Goal: Browse casually: Explore the website without a specific task or goal

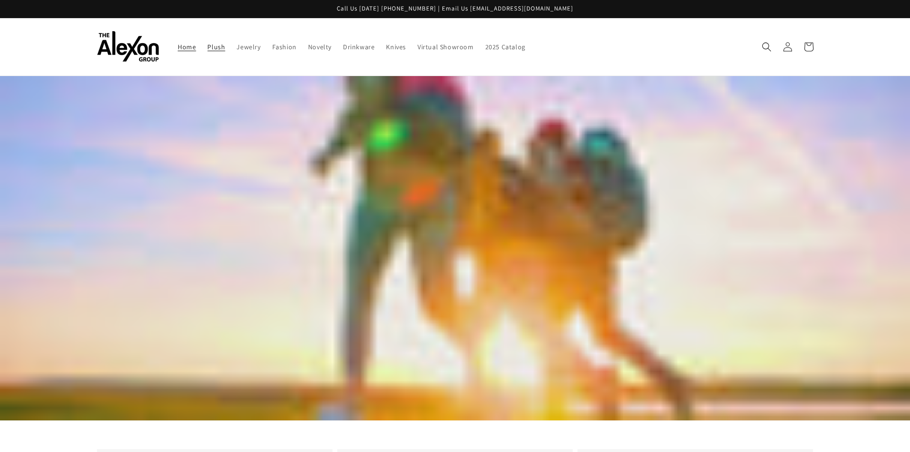
click at [209, 47] on span "Plush" at bounding box center [216, 47] width 18 height 9
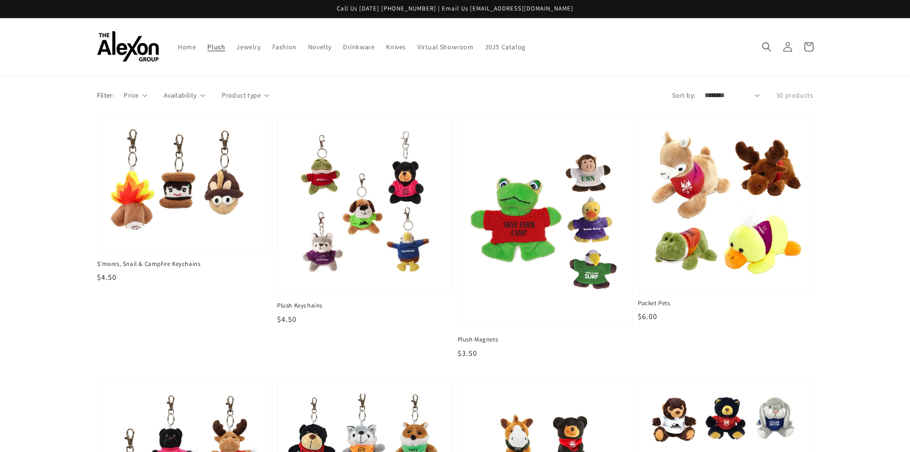
click at [250, 47] on span "Jewelry" at bounding box center [249, 47] width 24 height 9
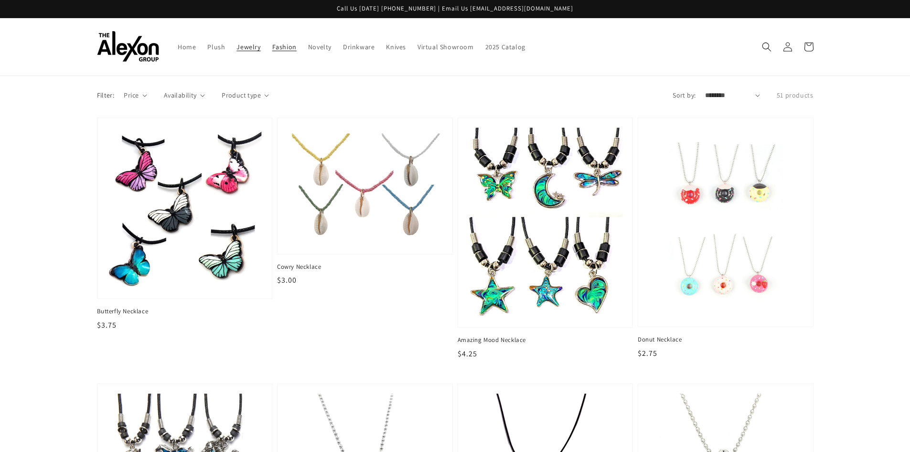
click at [285, 44] on span "Fashion" at bounding box center [284, 47] width 24 height 9
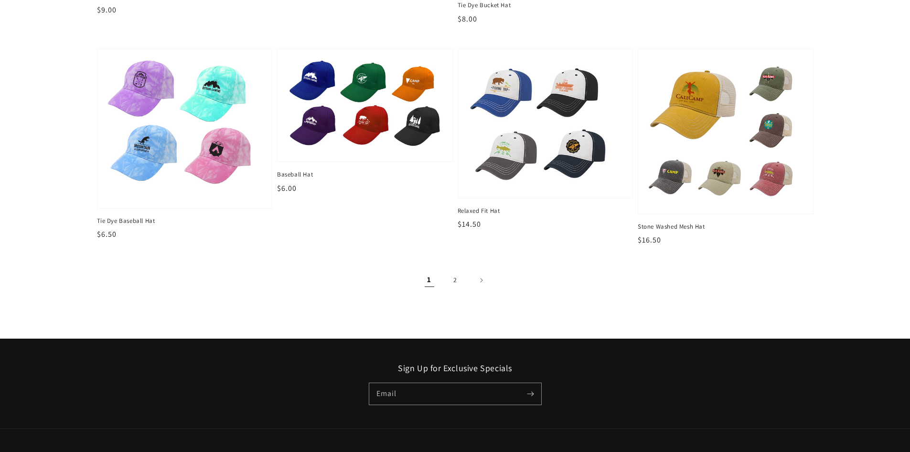
scroll to position [1227, 0]
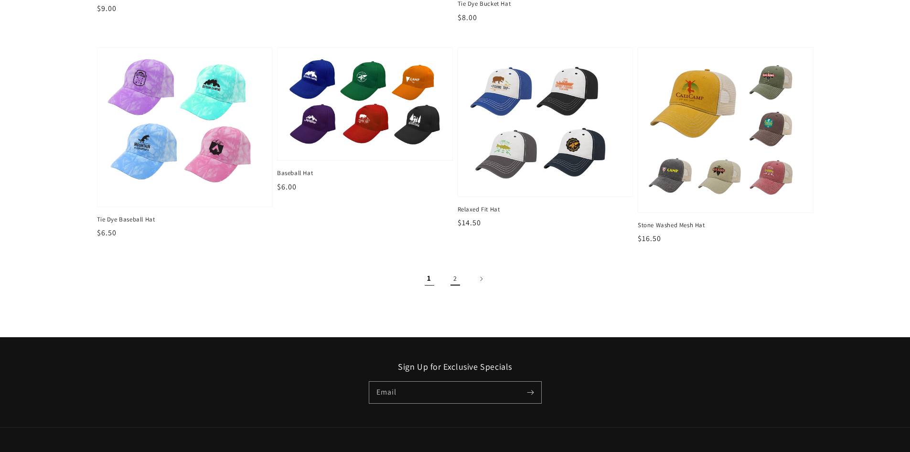
click at [455, 277] on link "2" at bounding box center [455, 278] width 21 height 21
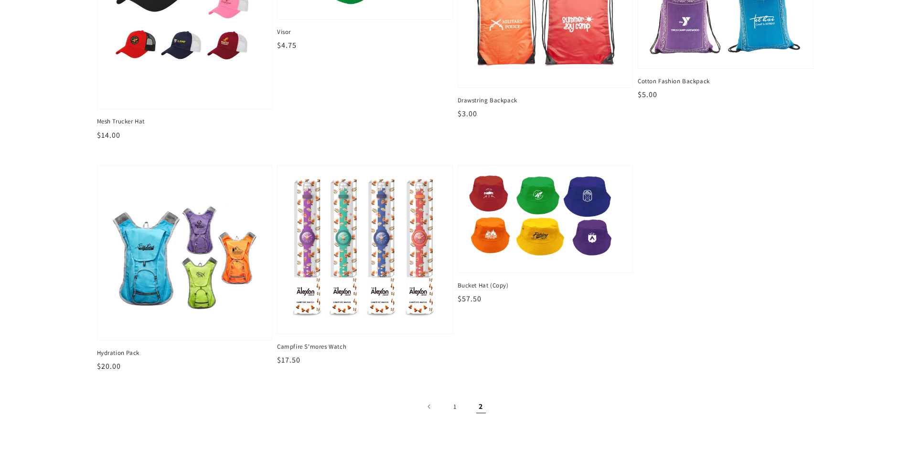
scroll to position [239, 0]
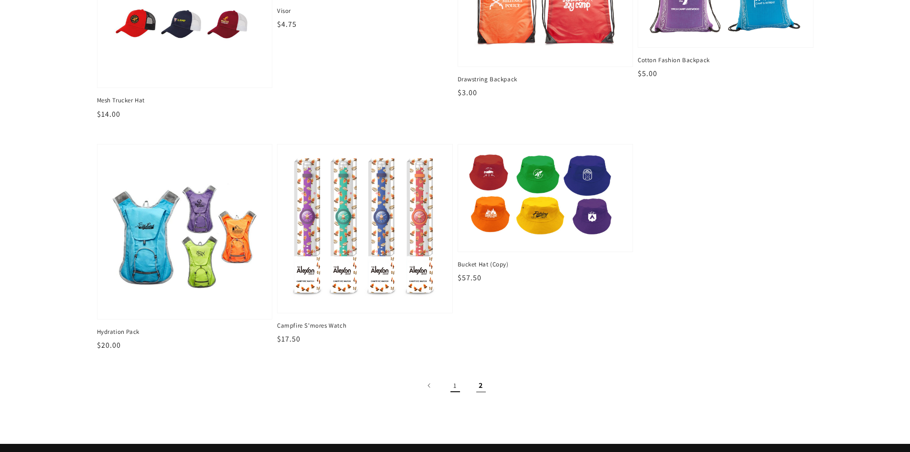
click at [454, 388] on link "1" at bounding box center [455, 385] width 21 height 21
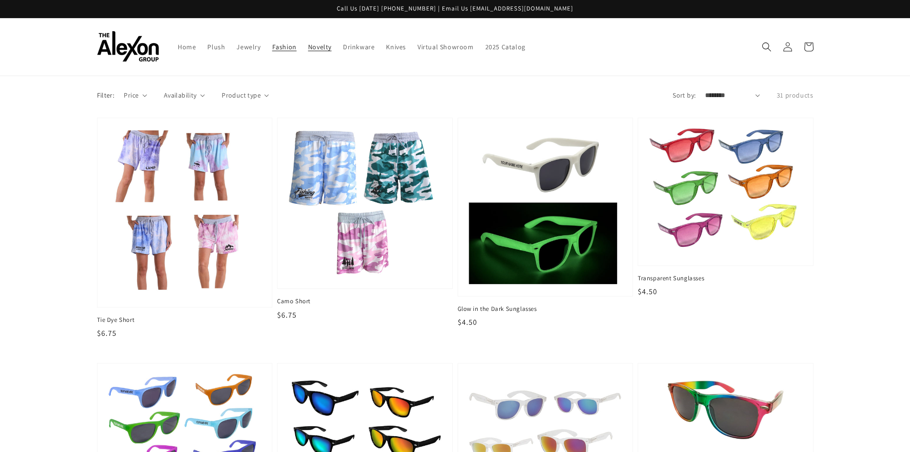
click at [318, 45] on span "Novelty" at bounding box center [319, 47] width 23 height 9
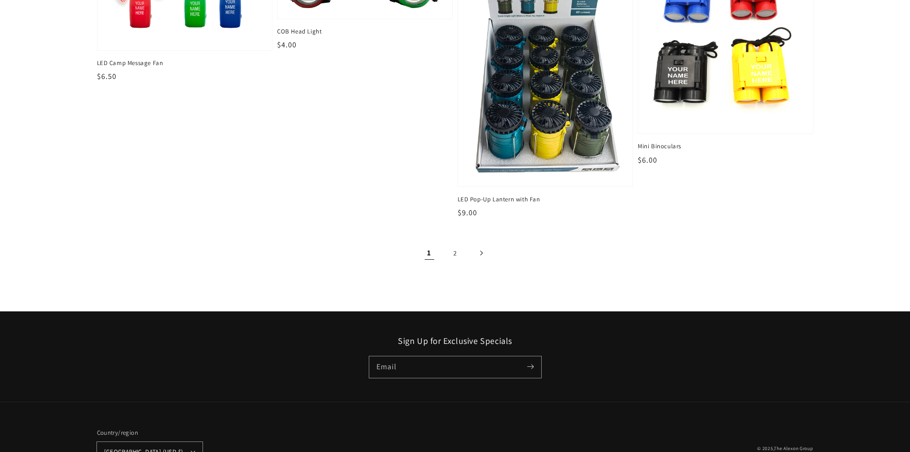
scroll to position [1449, 0]
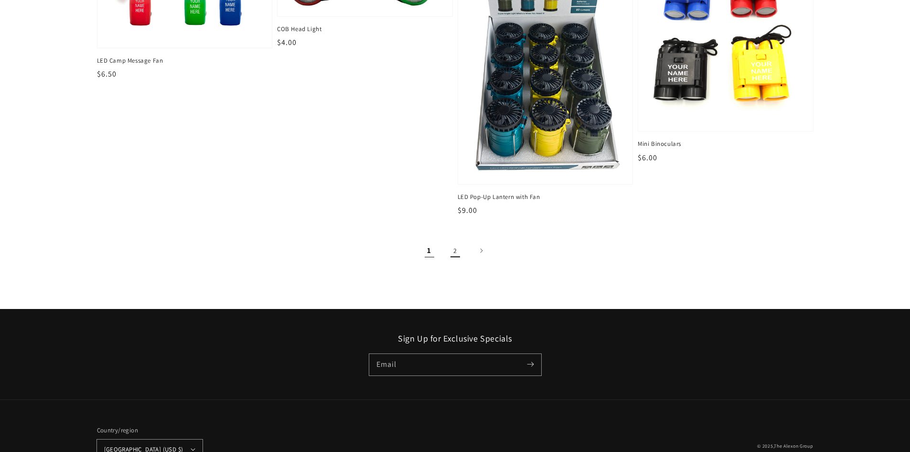
click at [456, 251] on link "2" at bounding box center [455, 250] width 21 height 21
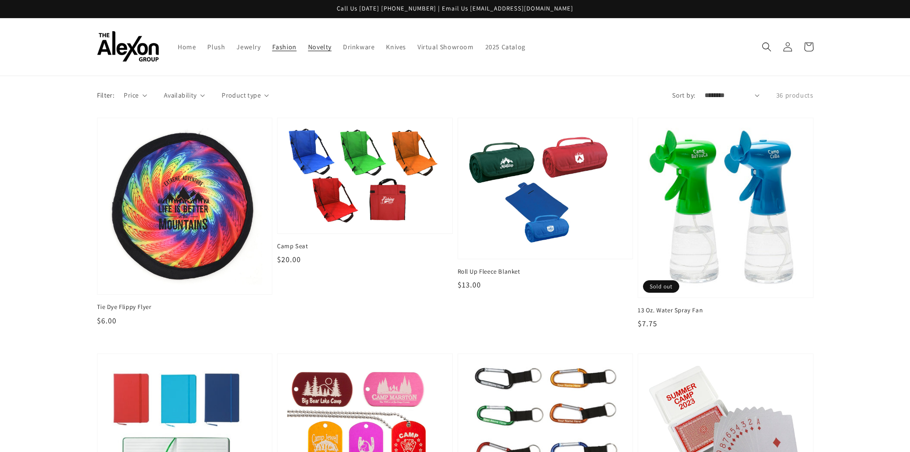
click at [284, 47] on span "Fashion" at bounding box center [284, 47] width 24 height 9
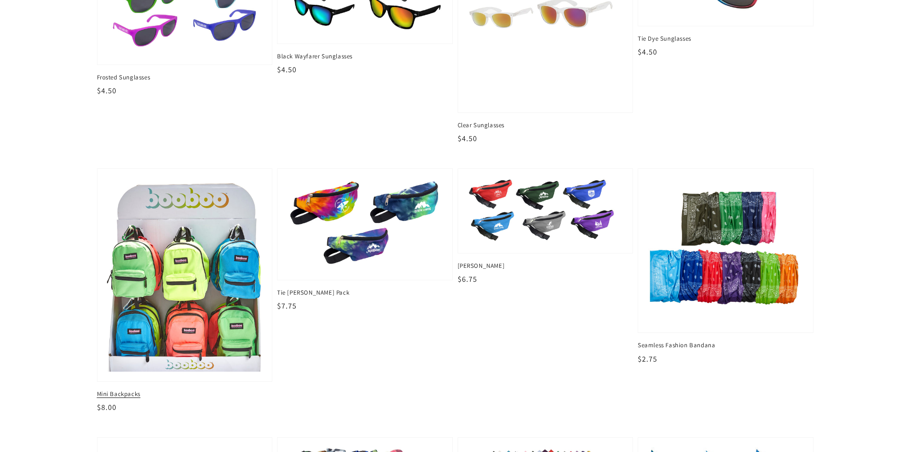
scroll to position [446, 0]
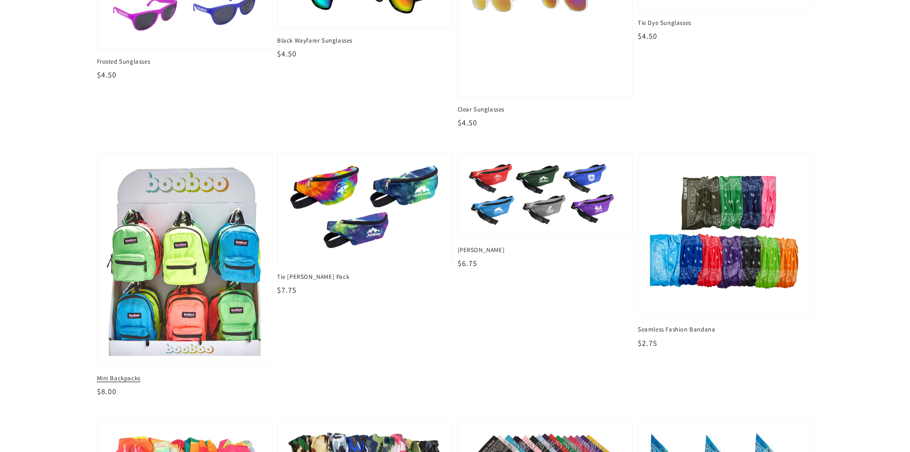
click at [211, 255] on img at bounding box center [185, 259] width 160 height 199
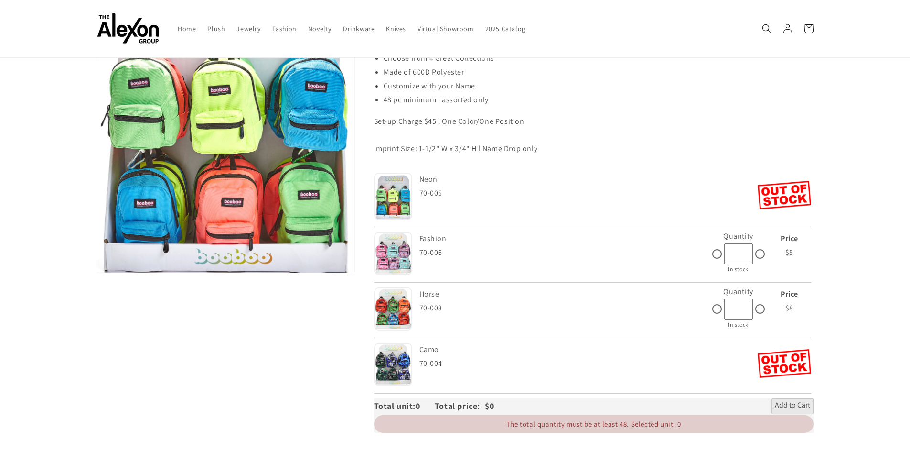
scroll to position [143, 0]
